Goal: Check status: Check status

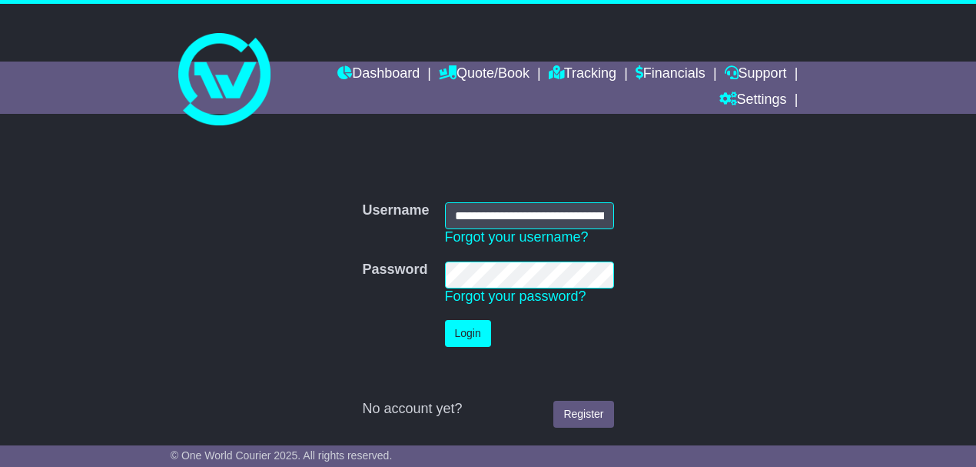
click at [700, 246] on form "**********" at bounding box center [489, 314] width 636 height 241
drag, startPoint x: 770, startPoint y: 280, endPoint x: 685, endPoint y: 252, distance: 89.7
click at [770, 280] on form "**********" at bounding box center [489, 314] width 636 height 241
drag, startPoint x: 735, startPoint y: 220, endPoint x: 713, endPoint y: 208, distance: 24.8
click at [735, 219] on form "**********" at bounding box center [489, 314] width 636 height 241
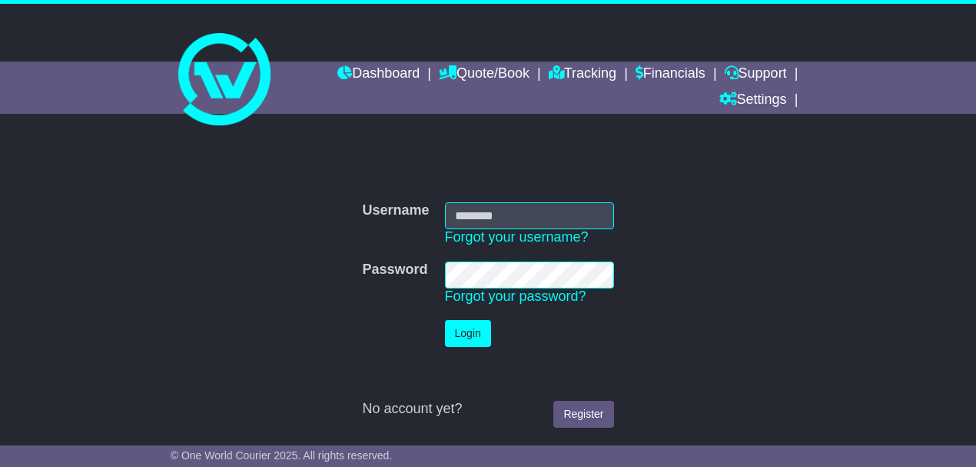
type input "**********"
click at [469, 339] on button "Login" at bounding box center [468, 333] width 46 height 27
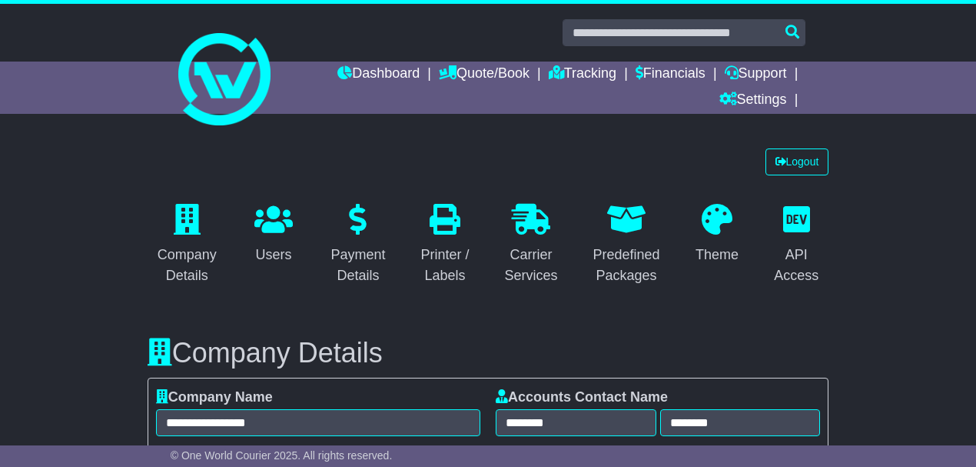
select select "**********"
select select "**"
click at [585, 66] on link "Tracking" at bounding box center [583, 75] width 68 height 26
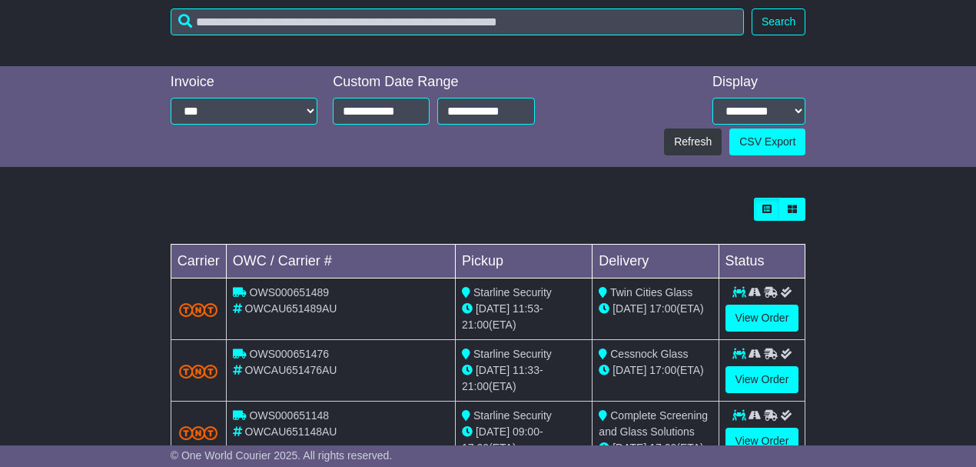
scroll to position [512, 0]
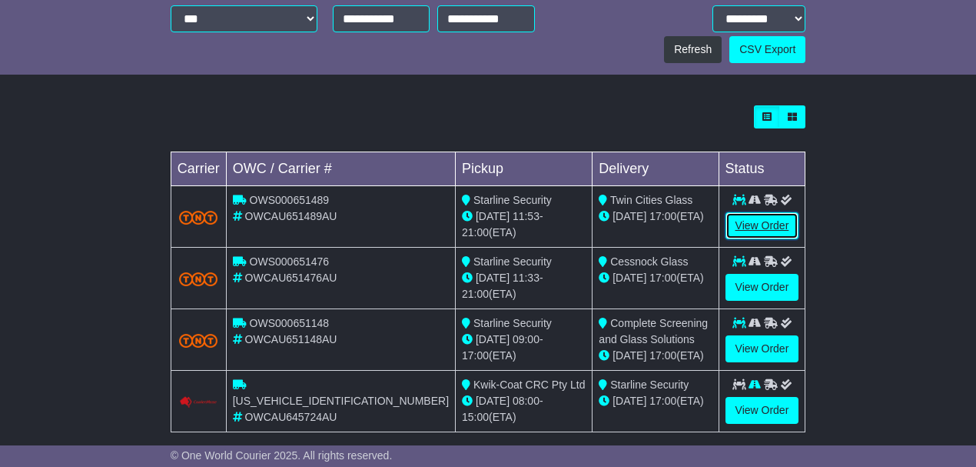
click at [757, 223] on link "View Order" at bounding box center [763, 225] width 74 height 27
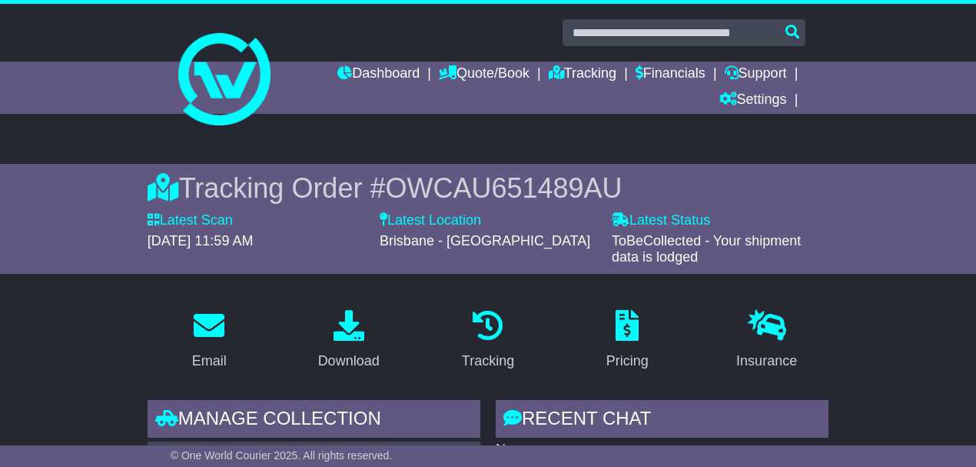
click at [859, 257] on div "Tracking Order # OWCAU651489AU Latest Scan 26 September 2025 - 11:59 AM Latest …" at bounding box center [488, 219] width 976 height 110
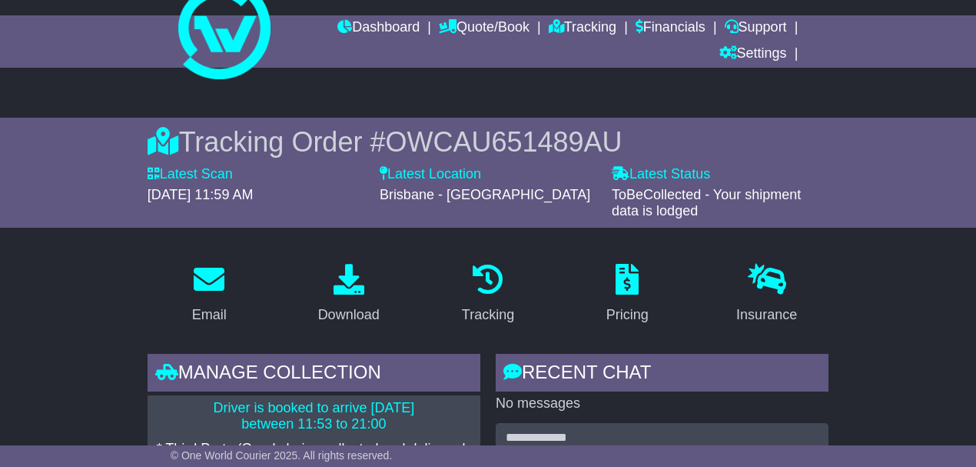
scroll to position [42, 0]
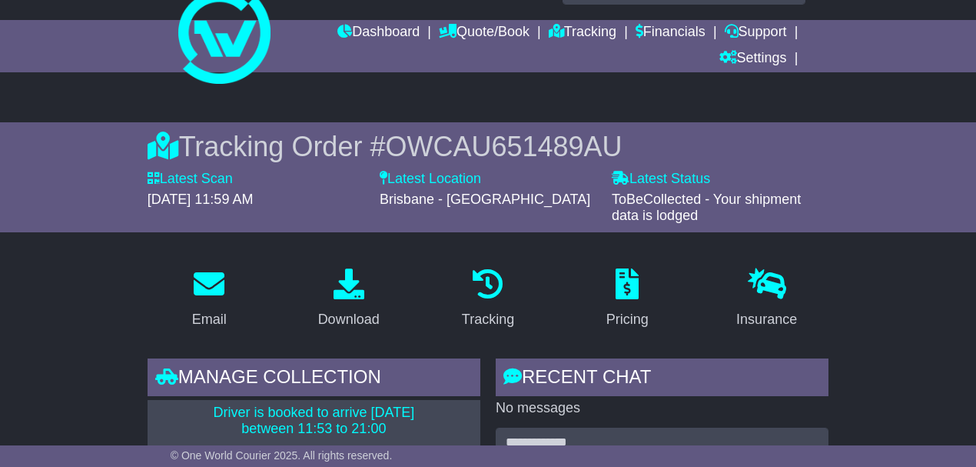
click at [447, 145] on span "OWCAU651489AU" at bounding box center [503, 147] width 237 height 32
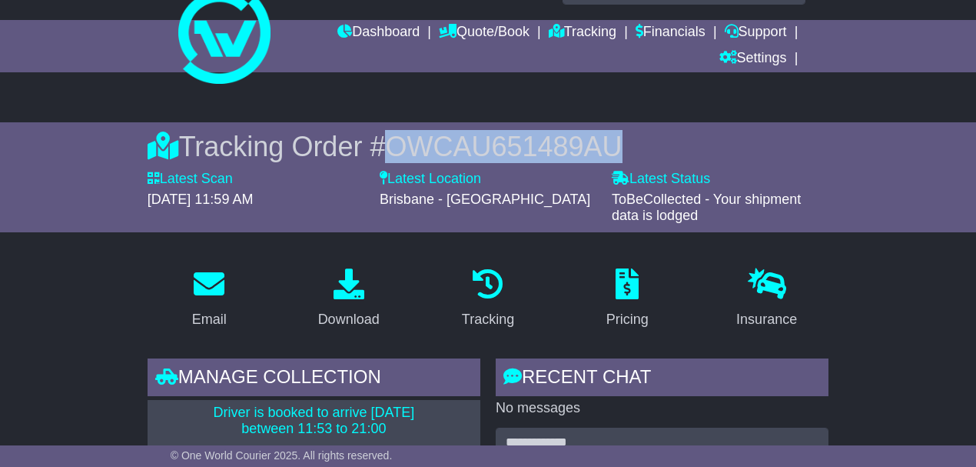
click at [447, 145] on span "OWCAU651489AU" at bounding box center [503, 147] width 237 height 32
copy span "OWCAU651489AU"
click at [590, 28] on link "Tracking" at bounding box center [583, 33] width 68 height 26
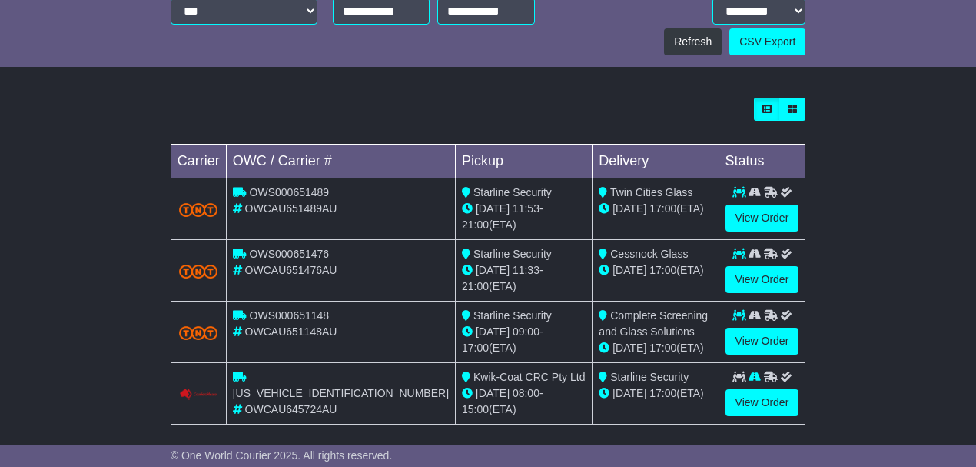
scroll to position [523, 0]
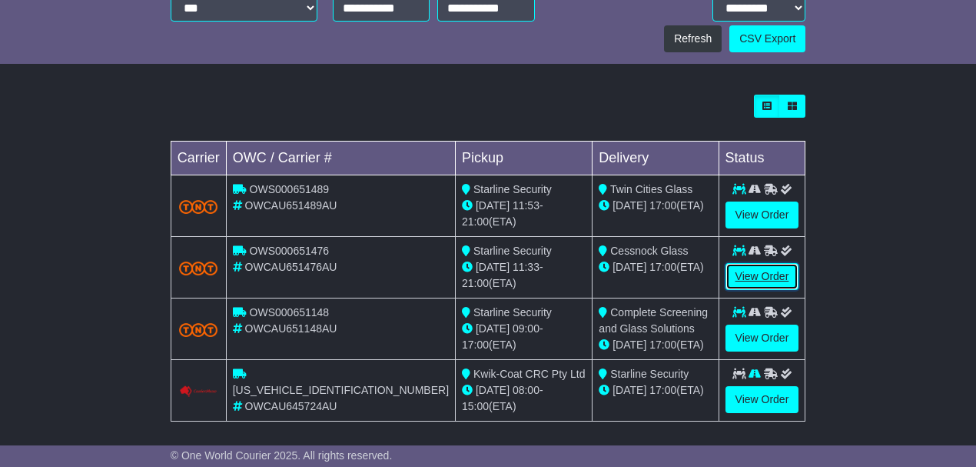
click at [769, 272] on link "View Order" at bounding box center [763, 276] width 74 height 27
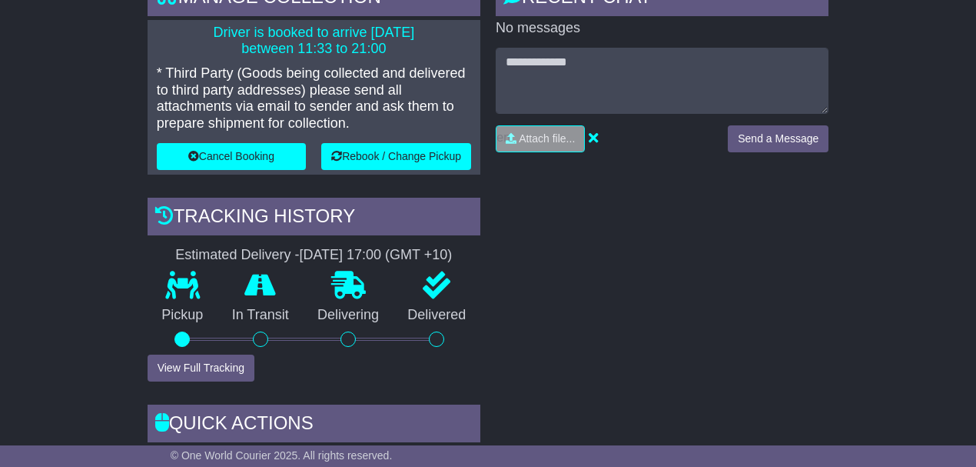
scroll to position [358, 0]
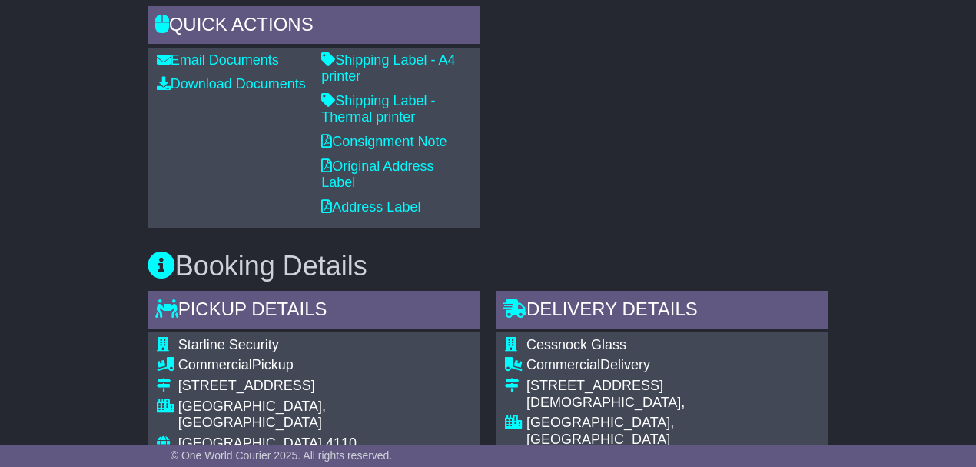
scroll to position [1179, 0]
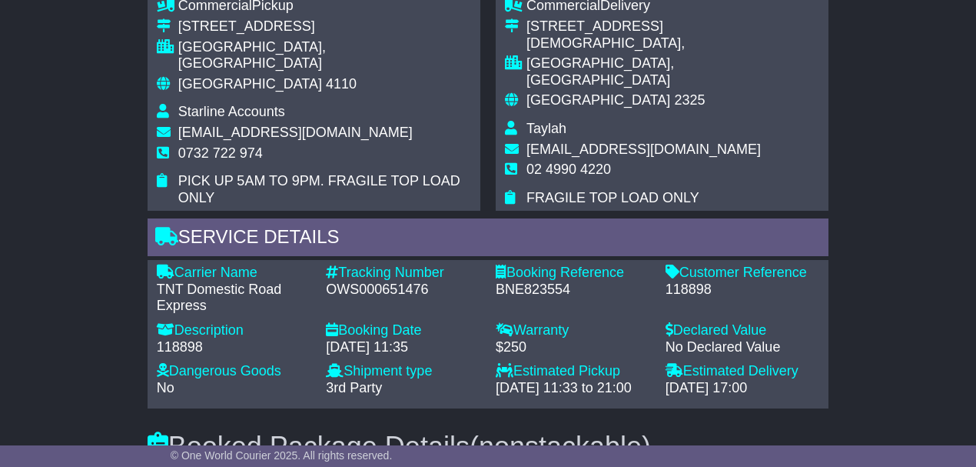
click at [690, 281] on div "118898" at bounding box center [743, 289] width 155 height 17
copy div "118898"
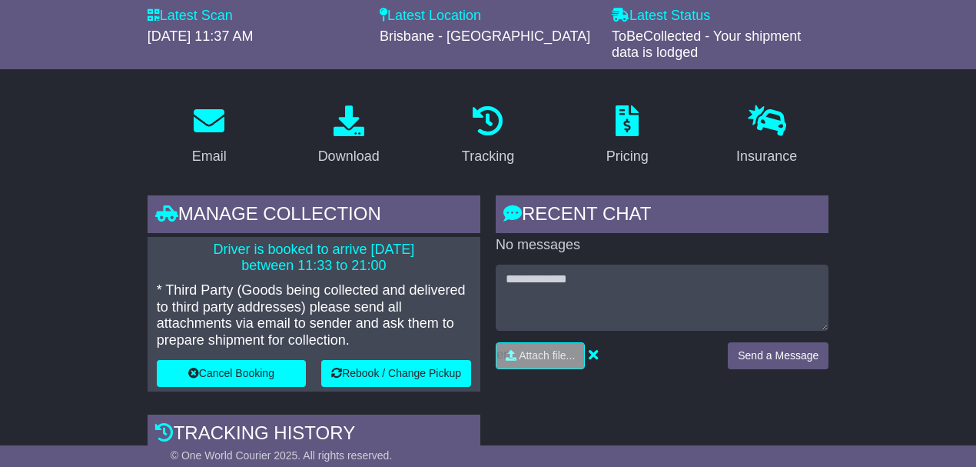
scroll to position [0, 0]
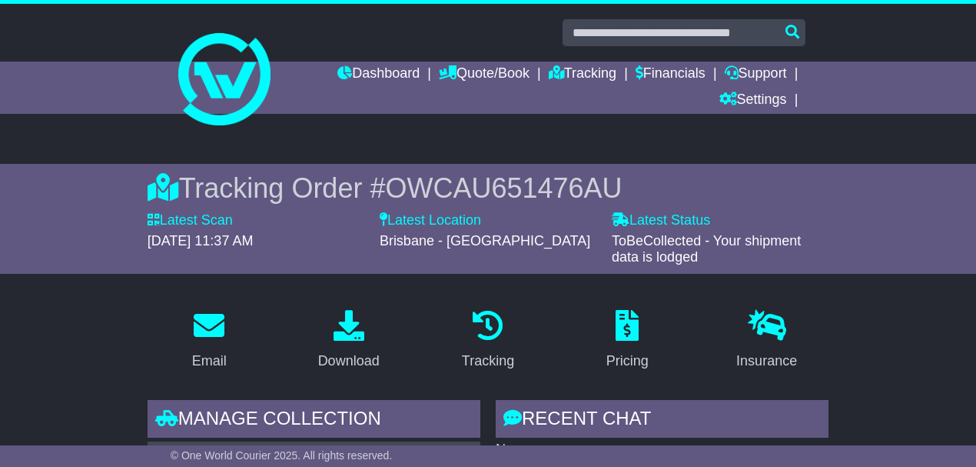
click at [598, 180] on span "OWCAU651476AU" at bounding box center [503, 188] width 237 height 32
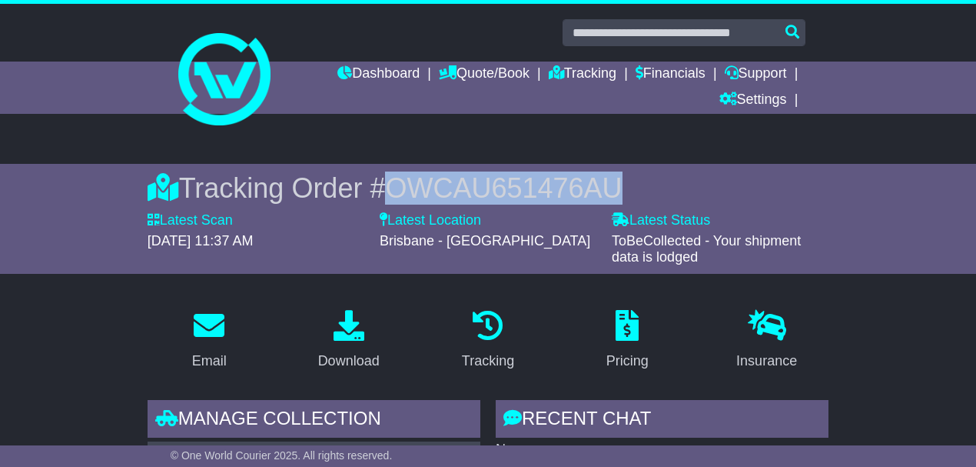
click at [598, 180] on span "OWCAU651476AU" at bounding box center [503, 188] width 237 height 32
copy span "OWCAU651476AU"
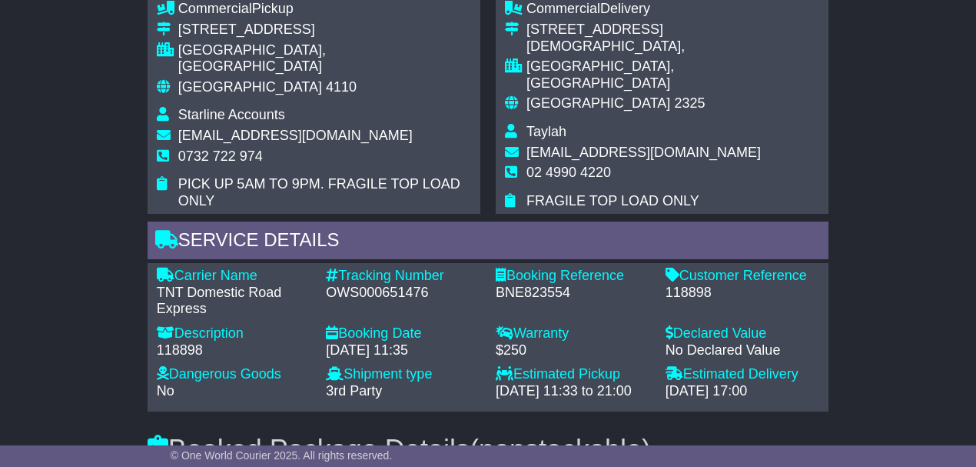
scroll to position [1179, 0]
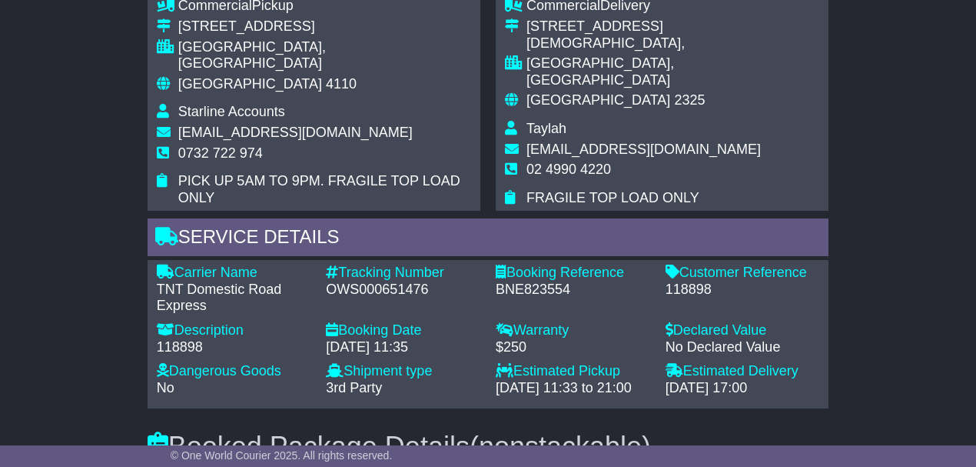
click at [188, 339] on div "118898" at bounding box center [234, 347] width 155 height 17
copy div "118898"
click at [177, 339] on div "118898" at bounding box center [234, 347] width 155 height 17
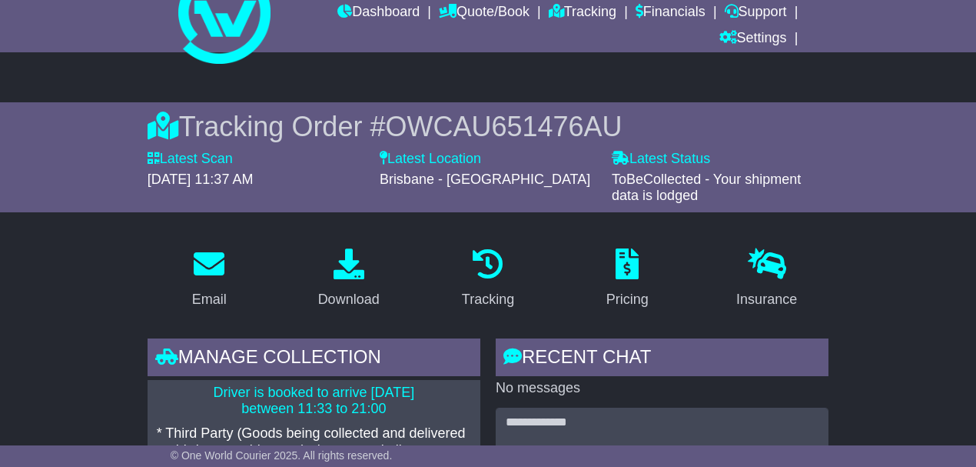
scroll to position [0, 0]
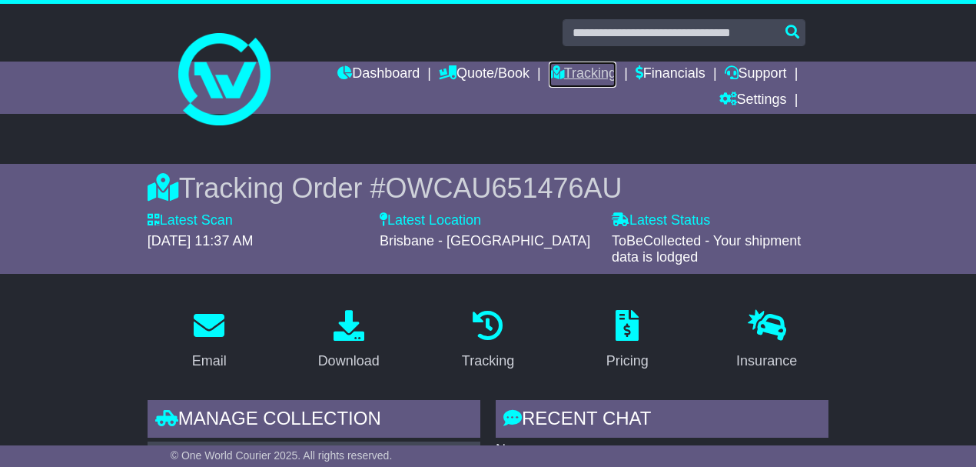
click at [576, 74] on link "Tracking" at bounding box center [583, 75] width 68 height 26
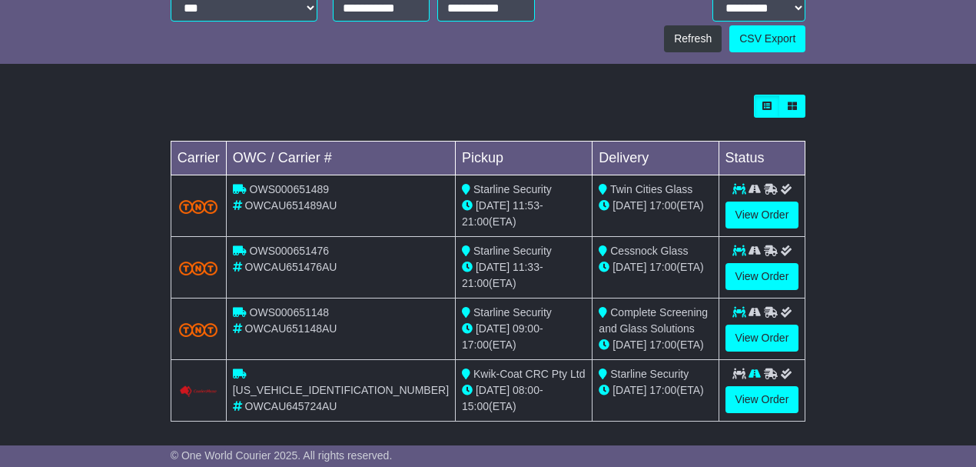
scroll to position [523, 0]
click at [741, 327] on link "View Order" at bounding box center [763, 337] width 74 height 27
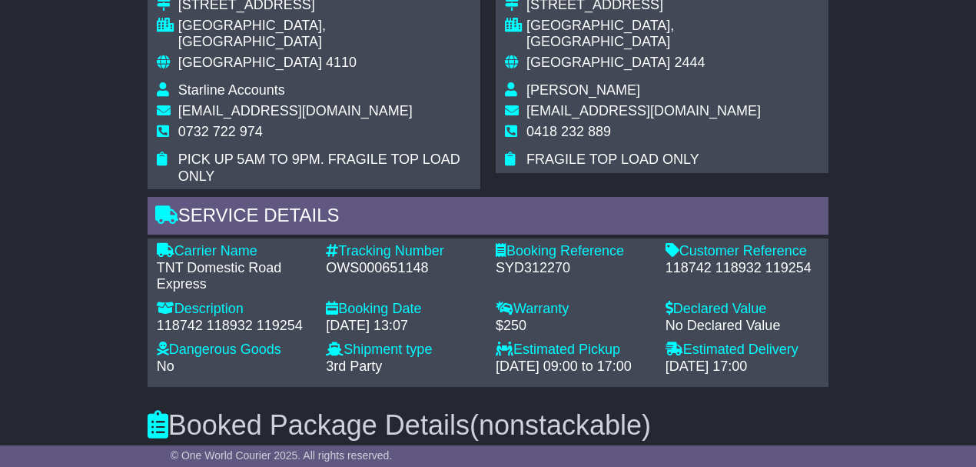
scroll to position [1281, 0]
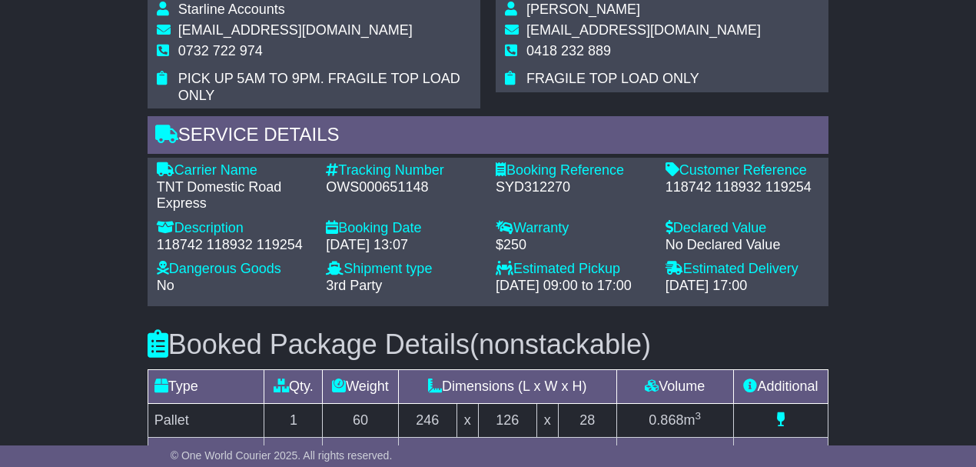
click at [185, 237] on div "118742 118932 119254" at bounding box center [234, 245] width 155 height 17
copy div "118742"
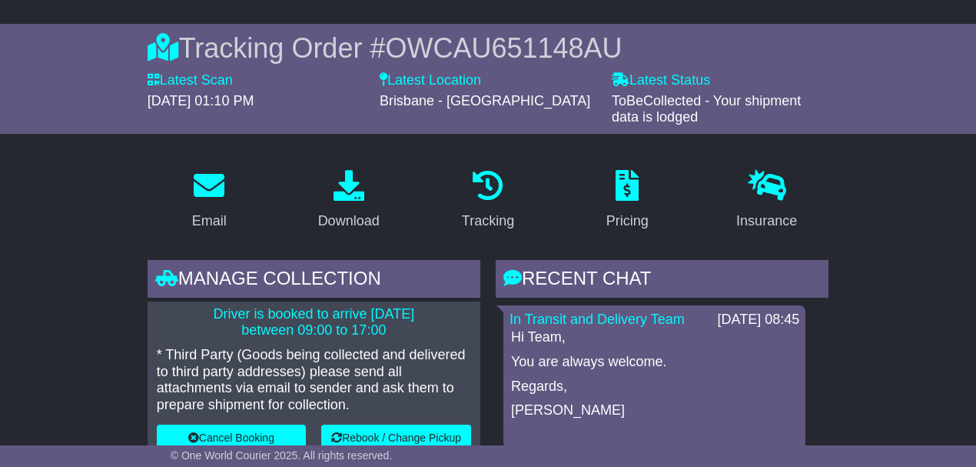
scroll to position [51, 0]
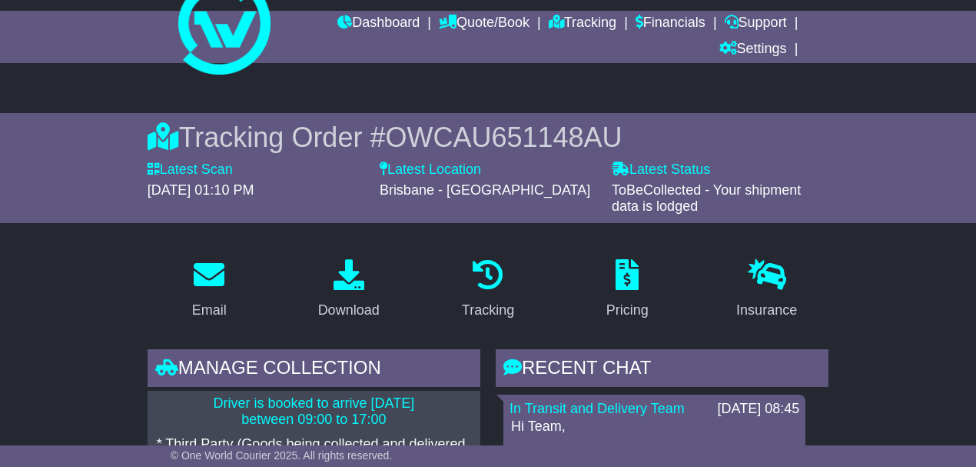
click at [457, 132] on span "OWCAU651148AU" at bounding box center [503, 137] width 237 height 32
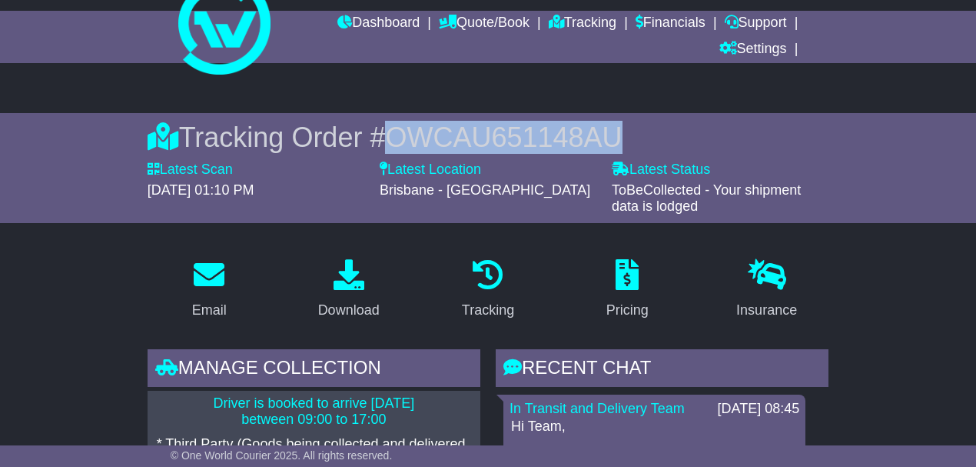
click at [457, 132] on span "OWCAU651148AU" at bounding box center [503, 137] width 237 height 32
copy span "OWCAU651148AU"
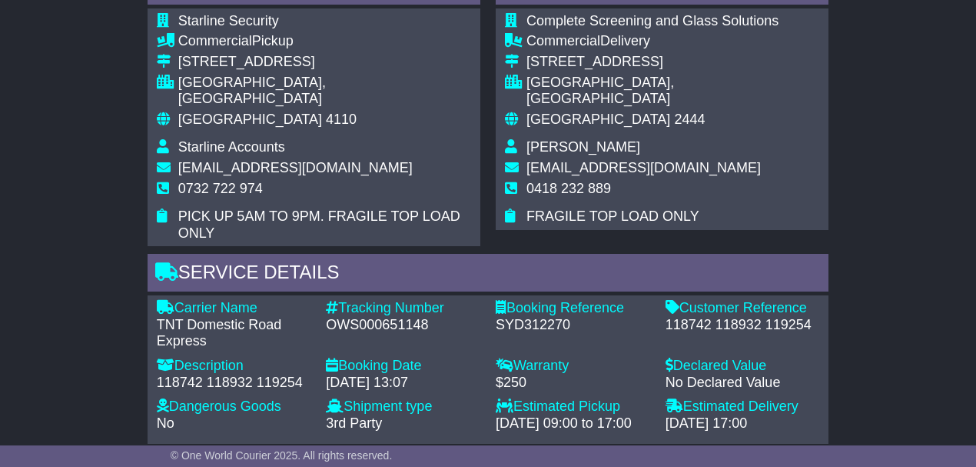
scroll to position [1230, 0]
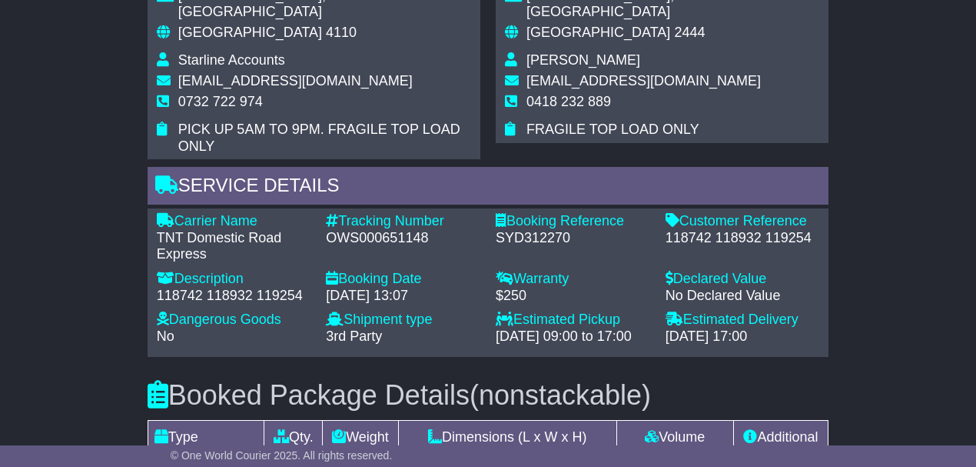
click at [218, 288] on div "118742 118932 119254" at bounding box center [234, 296] width 155 height 17
copy div "118932"
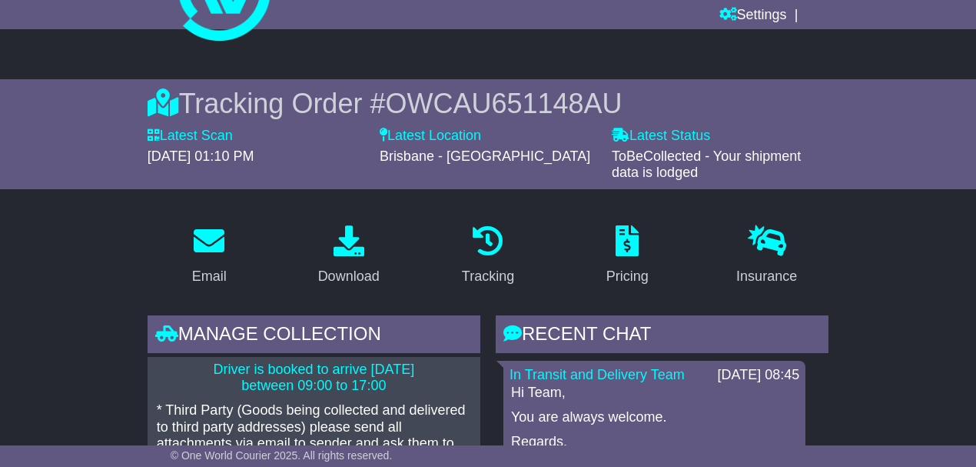
scroll to position [0, 0]
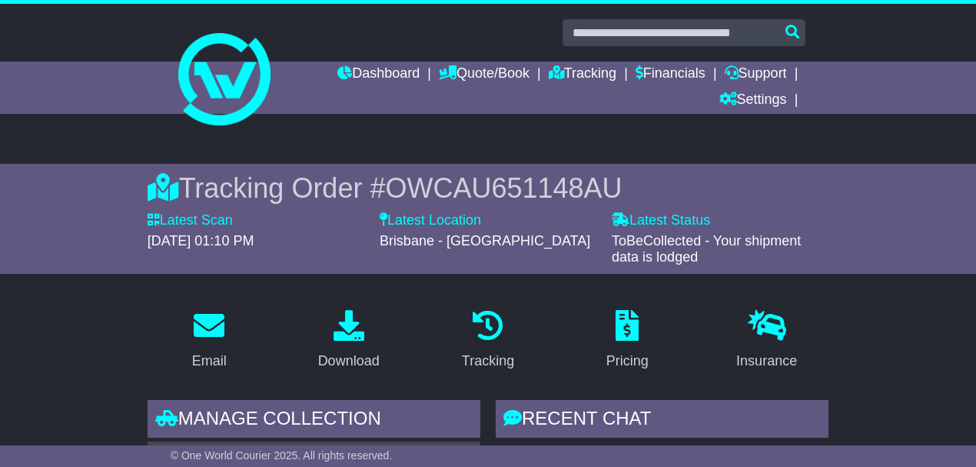
click at [453, 191] on span "OWCAU651148AU" at bounding box center [503, 188] width 237 height 32
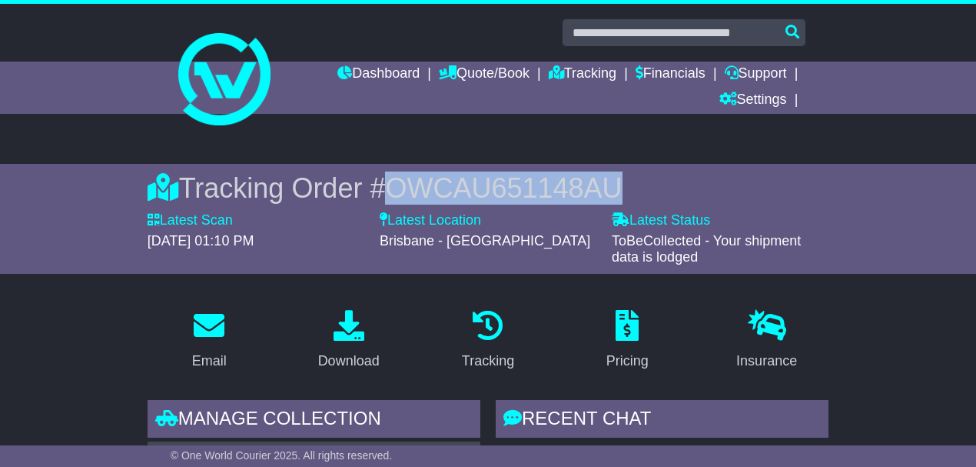
click at [453, 191] on span "OWCAU651148AU" at bounding box center [503, 188] width 237 height 32
copy span "OWCAU651148AU"
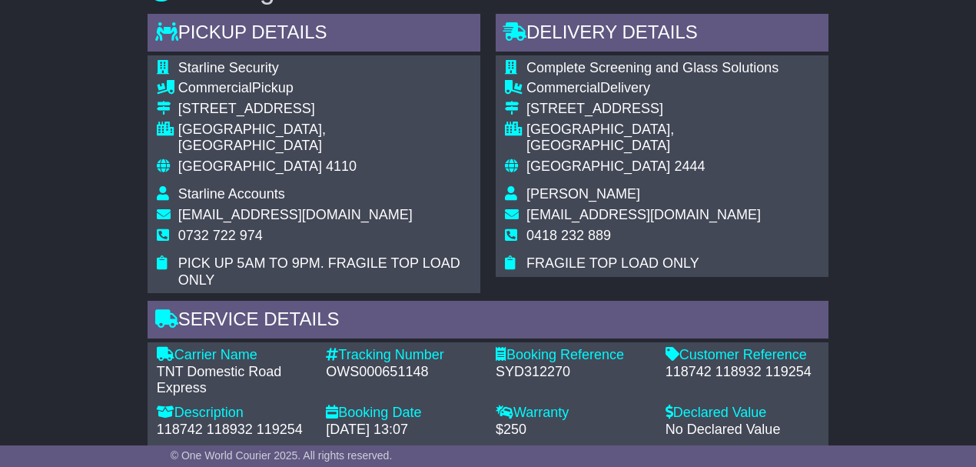
scroll to position [1230, 0]
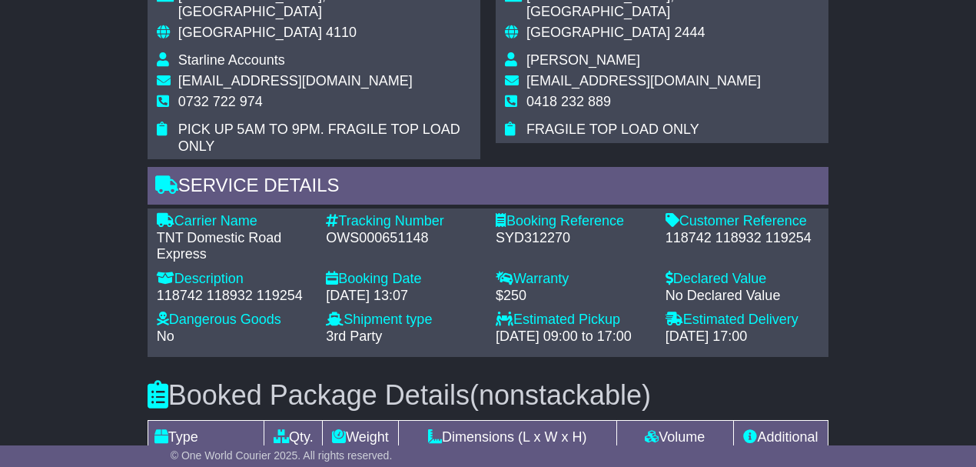
click at [268, 288] on div "118742 118932 119254" at bounding box center [234, 296] width 155 height 17
copy div "119254"
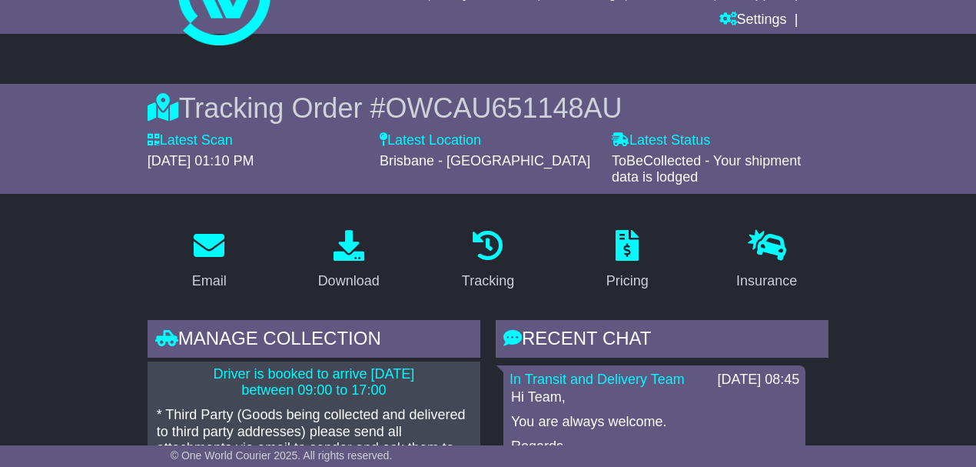
scroll to position [0, 0]
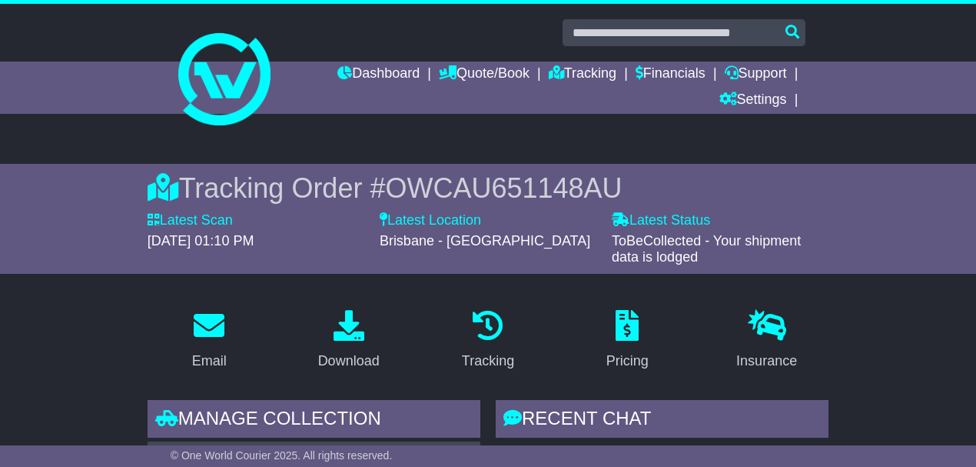
click at [454, 194] on span "OWCAU651148AU" at bounding box center [503, 188] width 237 height 32
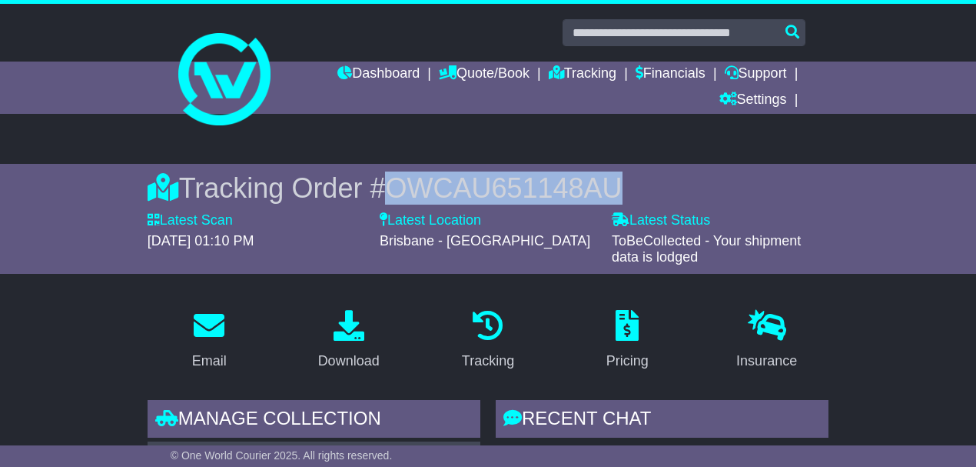
click at [454, 194] on span "OWCAU651148AU" at bounding box center [503, 188] width 237 height 32
copy span "OWCAU651148AU"
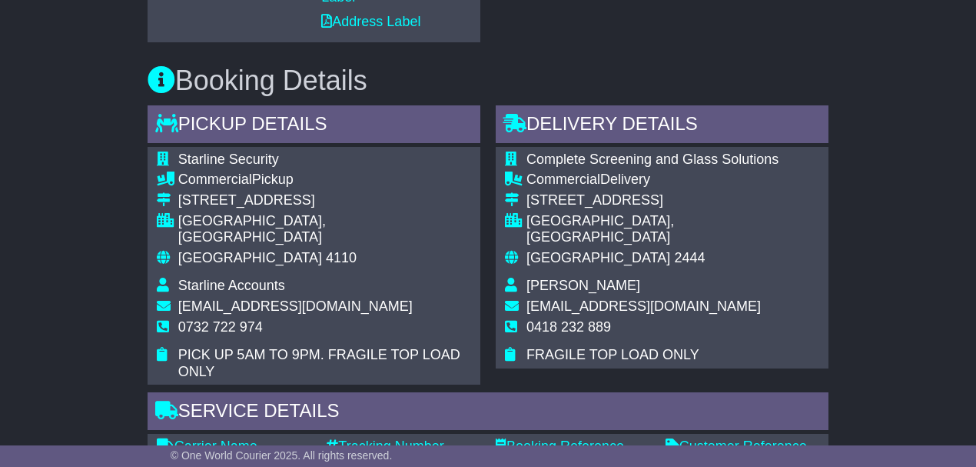
scroll to position [1076, 0]
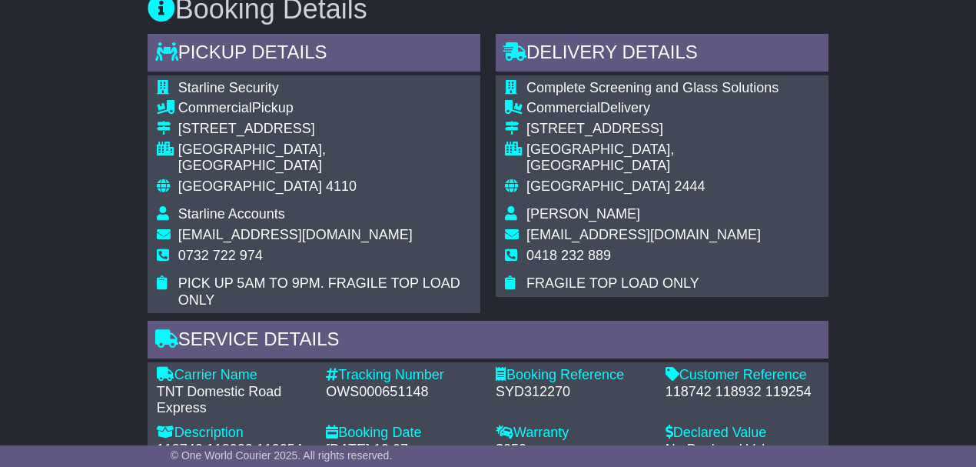
click at [564, 80] on span "Complete Screening and Glass Solutions" at bounding box center [653, 87] width 252 height 15
copy span "Complete"
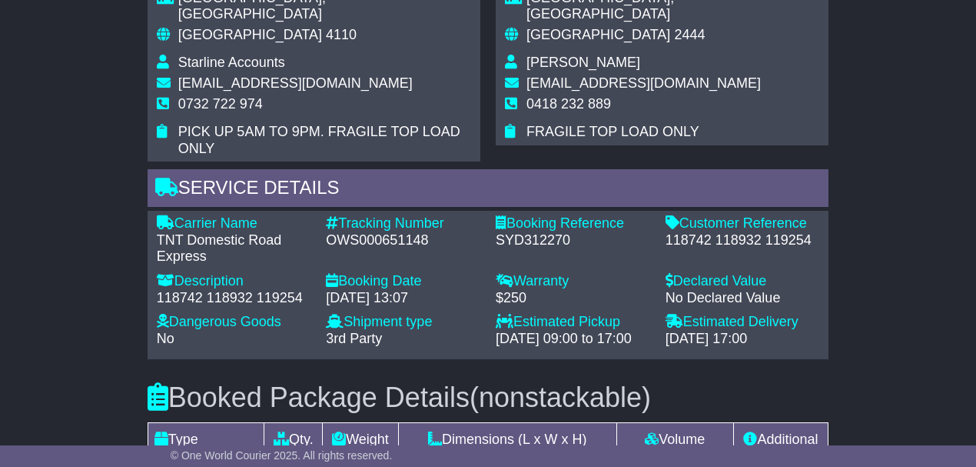
scroll to position [1230, 0]
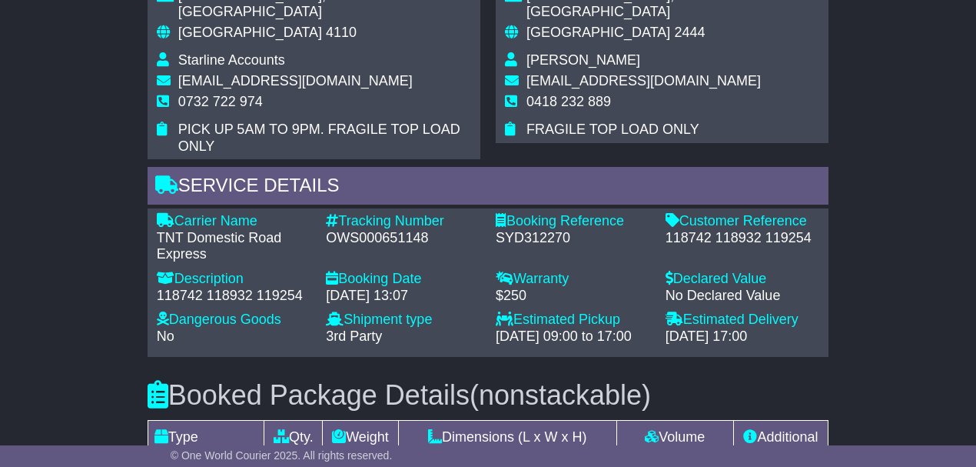
click at [186, 288] on div "118742 118932 119254" at bounding box center [234, 296] width 155 height 17
copy div "118742"
click at [240, 288] on div "118742 118932 119254" at bounding box center [234, 296] width 155 height 17
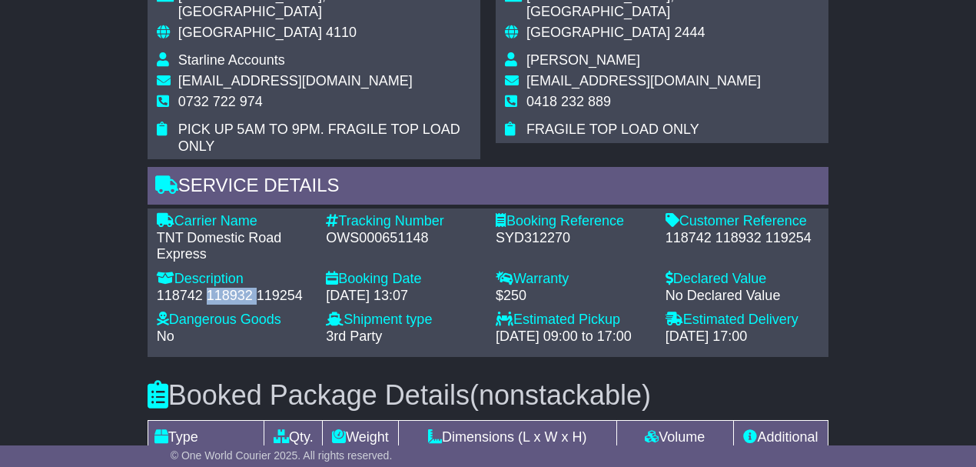
copy div "118932"
click at [301, 288] on div "118742 118932 119254" at bounding box center [234, 296] width 155 height 17
click at [291, 288] on div "118742 118932 119254" at bounding box center [234, 296] width 155 height 17
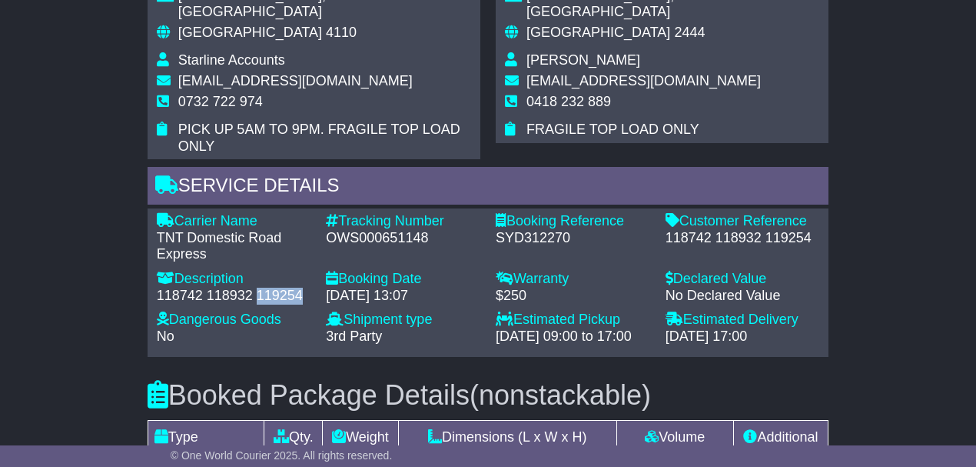
copy div "119254"
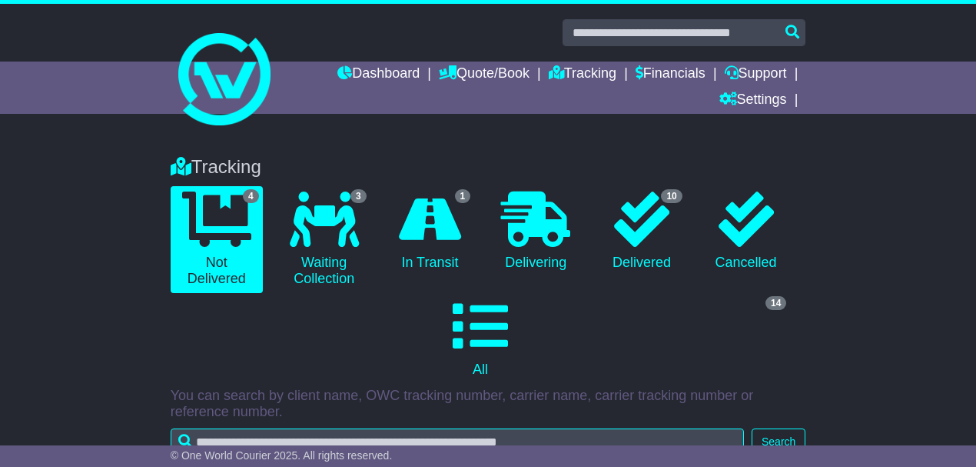
click at [85, 171] on div "Tracking 4 Not Delivered 3 Waiting Collection 1 In Transit 0 Delivering 0" at bounding box center [488, 313] width 976 height 345
click at [346, 66] on link "Dashboard" at bounding box center [378, 75] width 82 height 26
